Goal: Task Accomplishment & Management: Complete application form

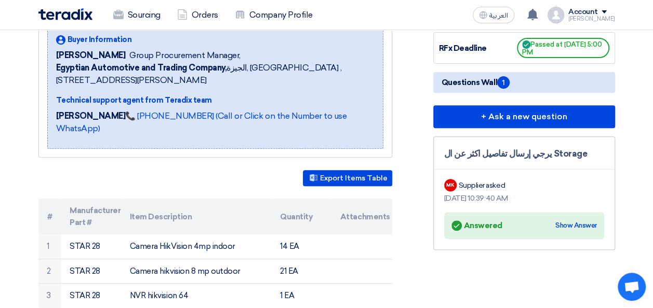
scroll to position [163, 0]
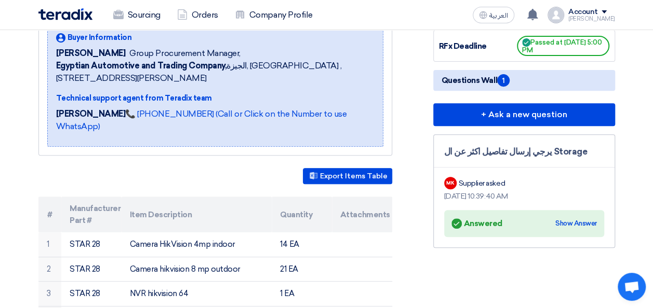
click at [300, 70] on span "Egyptian Automotive and Trading Company, [GEOGRAPHIC_DATA], [GEOGRAPHIC_DATA] ,…" at bounding box center [215, 72] width 318 height 25
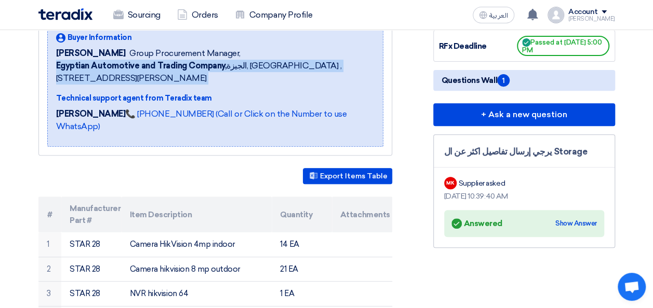
click at [300, 70] on span "Egyptian Automotive and Trading Company, [GEOGRAPHIC_DATA], [GEOGRAPHIC_DATA] ,…" at bounding box center [215, 72] width 318 height 25
drag, startPoint x: 300, startPoint y: 70, endPoint x: 259, endPoint y: 63, distance: 41.5
click at [259, 63] on span "Egyptian Automotive and Trading Company, [GEOGRAPHIC_DATA], [GEOGRAPHIC_DATA] ,…" at bounding box center [215, 72] width 318 height 25
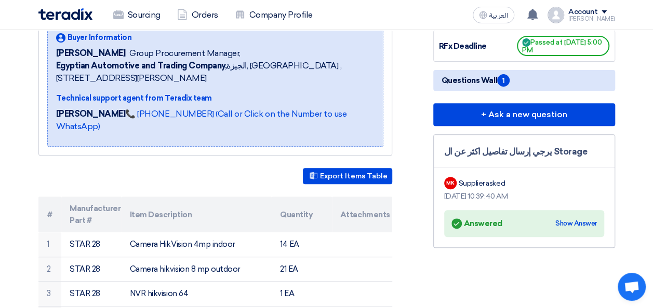
drag, startPoint x: 259, startPoint y: 63, endPoint x: 194, endPoint y: 49, distance: 66.4
click at [194, 49] on span "Group Procurement Manager," at bounding box center [184, 53] width 111 height 12
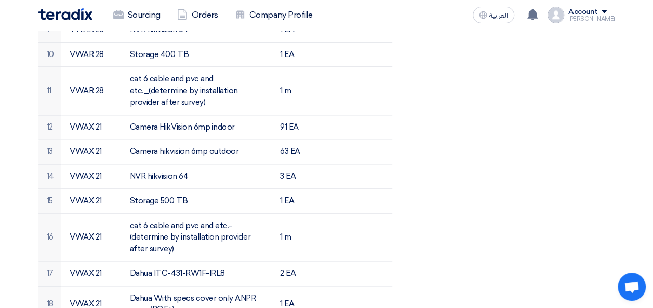
scroll to position [593, 0]
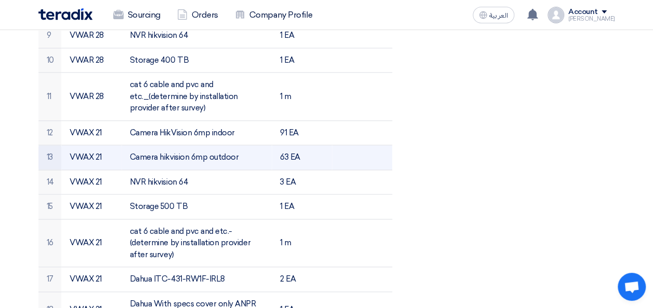
drag, startPoint x: 241, startPoint y: 141, endPoint x: 130, endPoint y: 142, distance: 111.6
click at [130, 145] on td "Camera hikvision 6mp outdoor" at bounding box center [197, 157] width 150 height 25
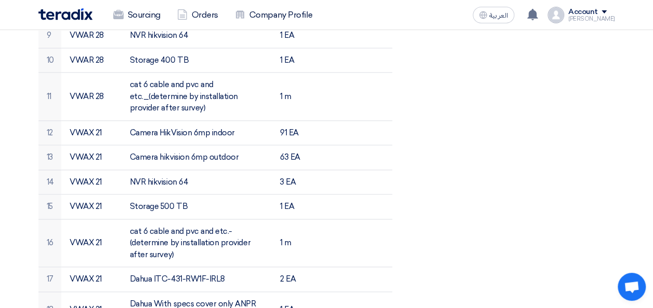
click at [446, 94] on div "RFx Timeline RFx Deadline Passed at [DATE] 5:00 PM Questions Wall 1 + Ask a new…" at bounding box center [523, 193] width 197 height 1259
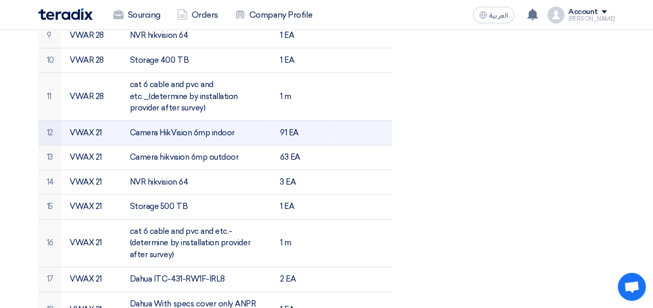
drag, startPoint x: 235, startPoint y: 117, endPoint x: 127, endPoint y: 118, distance: 108.5
click at [127, 120] on td "Camera HikVision 6mp indoor" at bounding box center [197, 132] width 150 height 25
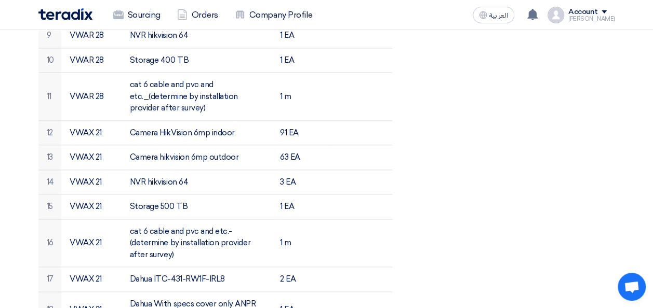
click at [447, 107] on div "RFx Timeline RFx Deadline Passed at [DATE] 5:00 PM Questions Wall 1 + Ask a new…" at bounding box center [523, 193] width 197 height 1259
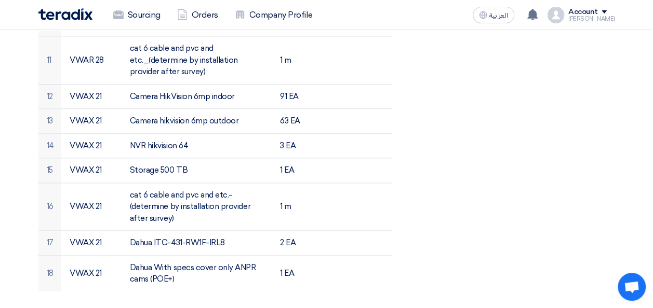
scroll to position [631, 0]
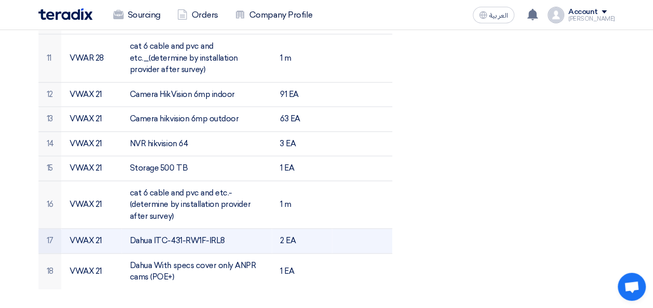
drag, startPoint x: 227, startPoint y: 227, endPoint x: 131, endPoint y: 225, distance: 96.1
click at [131, 229] on td "Dahua ITC-431-RW1F-IRL8" at bounding box center [197, 241] width 150 height 25
copy td "Dahua ITC-431-RW1F-IRL8"
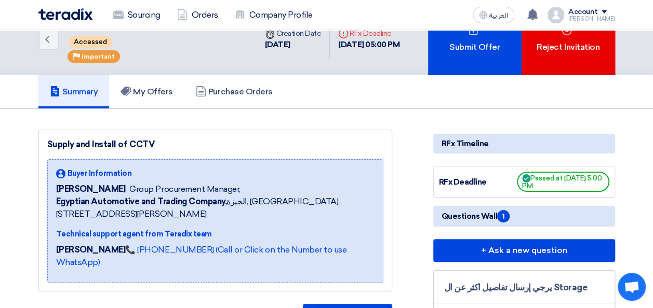
scroll to position [7, 0]
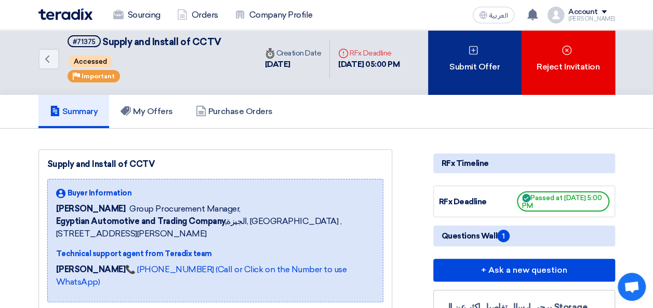
click at [478, 61] on div "Submit Offer" at bounding box center [474, 59] width 93 height 72
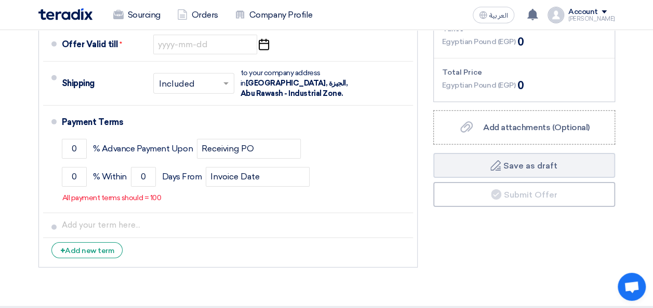
scroll to position [1569, 0]
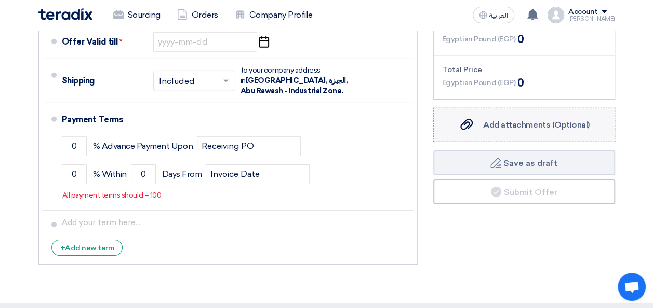
click at [522, 119] on div "Add attachments (Optional) Add attachments (Optional)" at bounding box center [523, 125] width 131 height 12
click at [0, 0] on input "Add attachments (Optional) Add attachments (Optional)" at bounding box center [0, 0] width 0 height 0
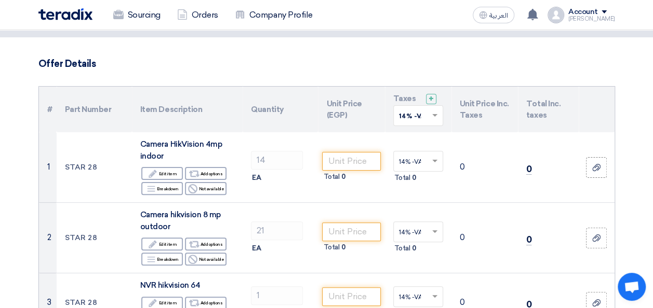
scroll to position [0, 0]
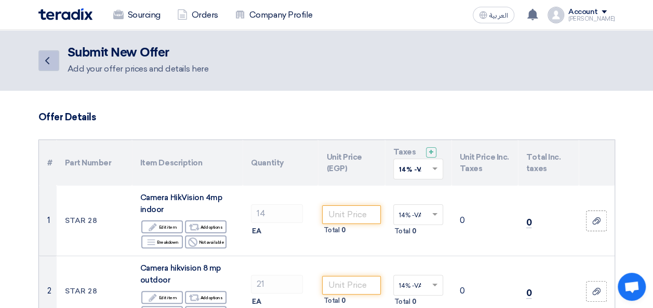
click at [45, 68] on link "Back" at bounding box center [48, 60] width 21 height 21
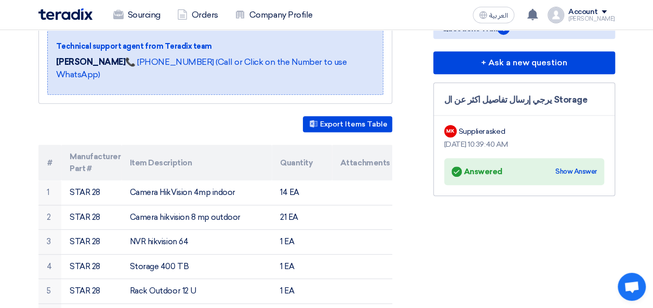
scroll to position [217, 0]
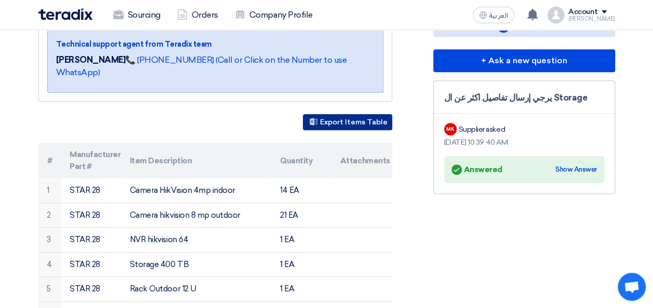
click at [330, 114] on button "Export Items Table" at bounding box center [347, 122] width 89 height 16
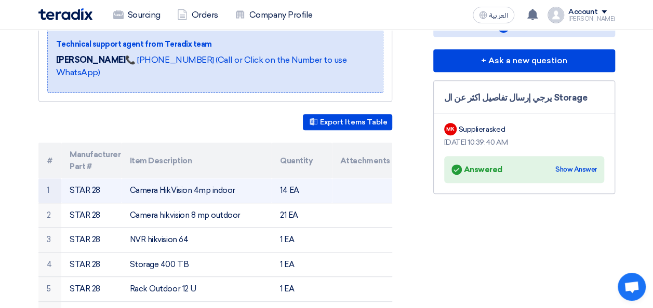
click at [358, 182] on td at bounding box center [362, 191] width 60 height 24
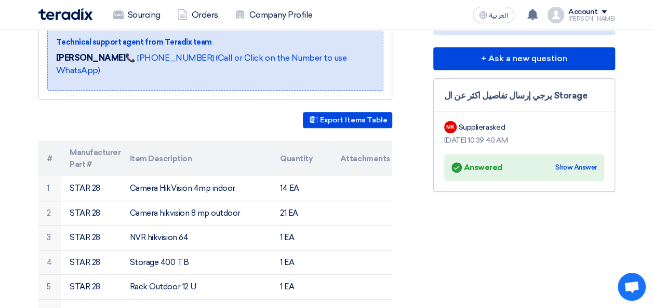
scroll to position [221, 0]
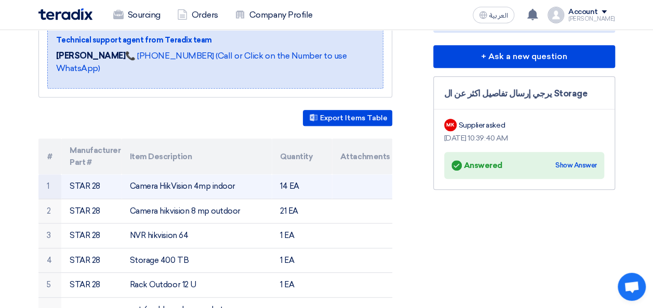
drag, startPoint x: 102, startPoint y: 172, endPoint x: 69, endPoint y: 172, distance: 33.8
click at [69, 174] on td "STAR 28" at bounding box center [91, 186] width 60 height 24
copy td "STAR 28"
drag, startPoint x: 191, startPoint y: 171, endPoint x: 162, endPoint y: 172, distance: 29.1
click at [162, 174] on td "Camera HikVision 4mp indoor" at bounding box center [197, 186] width 150 height 24
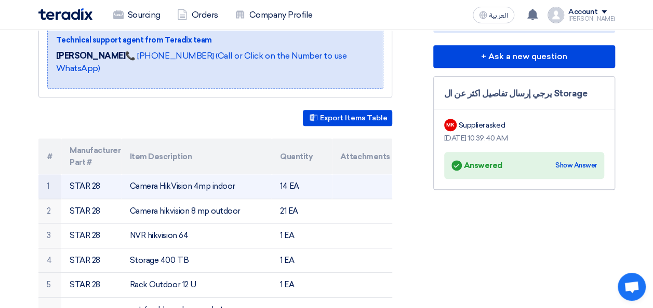
drag, startPoint x: 162, startPoint y: 172, endPoint x: 176, endPoint y: 175, distance: 14.3
click at [176, 175] on td "Camera HikVision 4mp indoor" at bounding box center [197, 186] width 150 height 24
click at [192, 174] on td "Camera HikVision 4mp indoor" at bounding box center [197, 186] width 150 height 24
drag, startPoint x: 192, startPoint y: 173, endPoint x: 161, endPoint y: 174, distance: 30.6
click at [161, 174] on td "Camera HikVision 4mp indoor" at bounding box center [197, 186] width 150 height 24
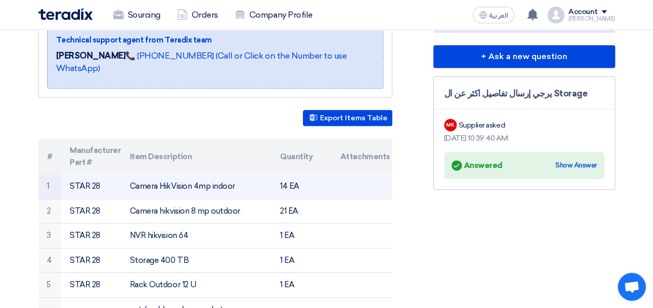
copy td "HikVision"
